Goal: Find specific page/section: Find specific page/section

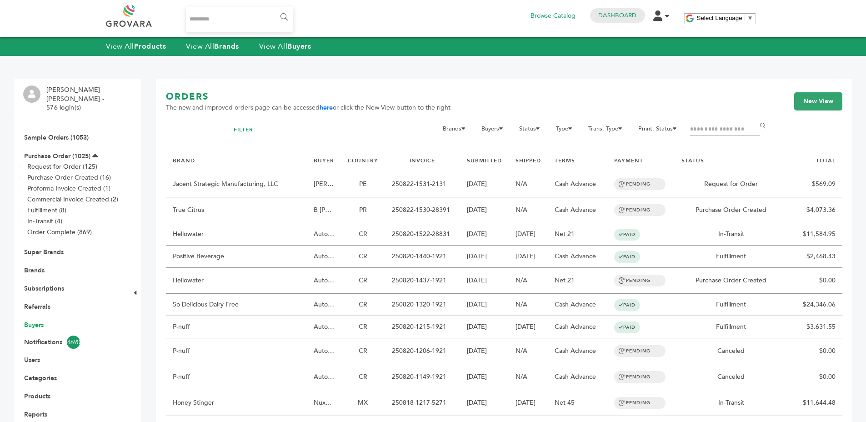
click at [32, 321] on link "Buyers" at bounding box center [34, 325] width 20 height 9
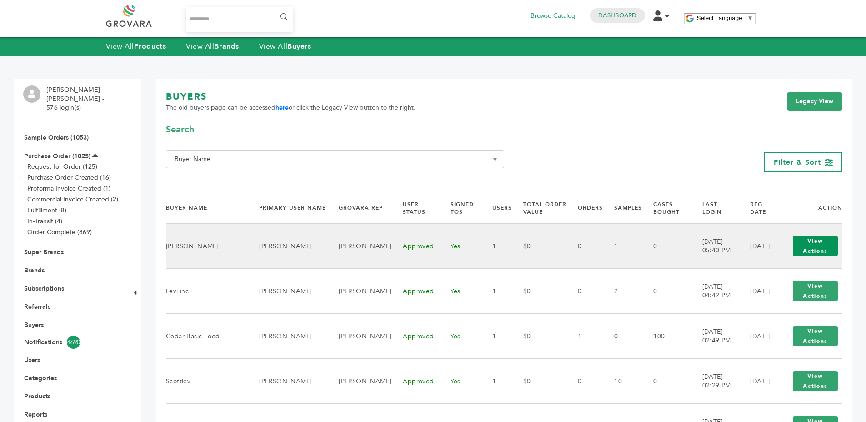
click at [823, 246] on button "View Actions" at bounding box center [815, 246] width 45 height 20
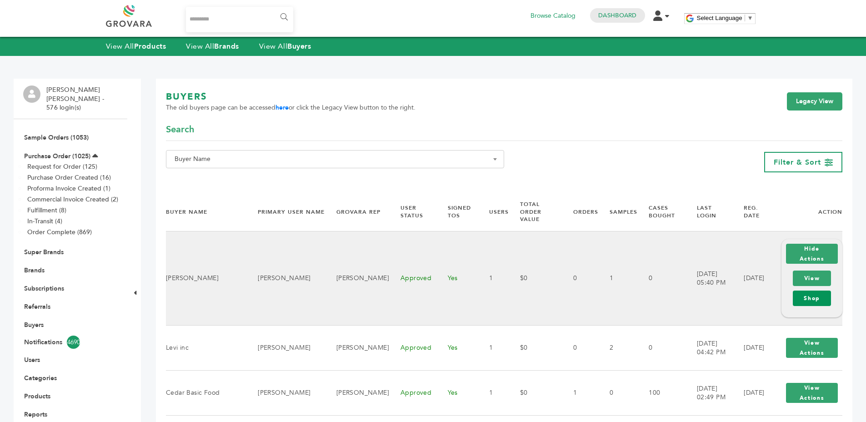
click at [802, 293] on link "Shop" at bounding box center [812, 298] width 38 height 15
